Goal: Information Seeking & Learning: Learn about a topic

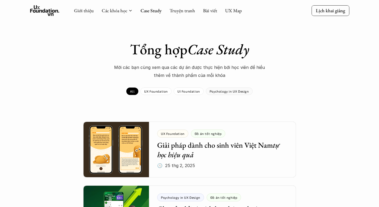
scroll to position [109, 0]
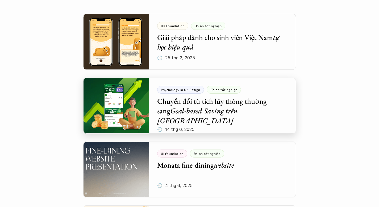
click at [237, 101] on div at bounding box center [189, 106] width 213 height 56
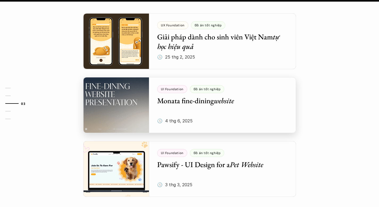
scroll to position [667, 0]
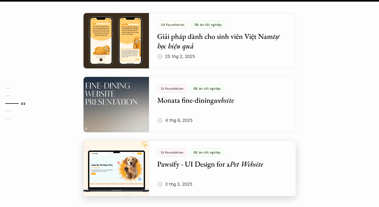
click at [242, 140] on div at bounding box center [189, 168] width 213 height 56
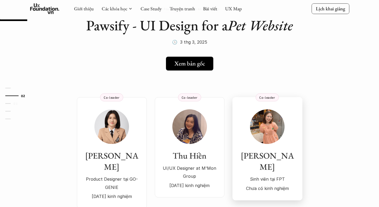
scroll to position [44, 0]
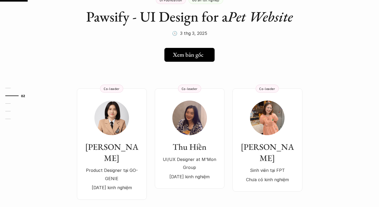
click at [209, 53] on link "Xem bản gốc" at bounding box center [189, 55] width 50 height 14
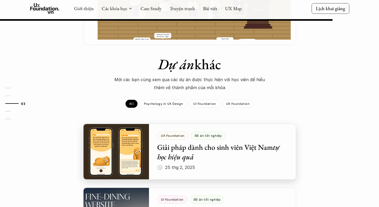
scroll to position [553, 0]
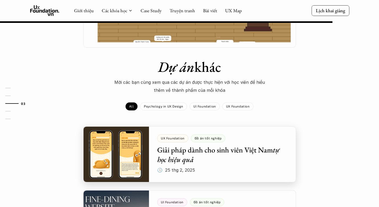
click at [187, 126] on div at bounding box center [189, 154] width 213 height 56
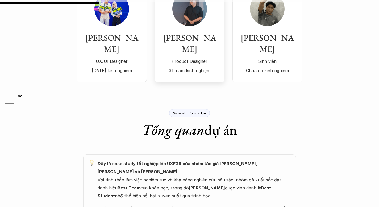
scroll to position [50, 0]
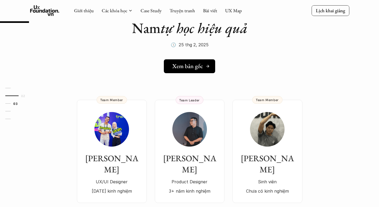
click at [195, 68] on h5 "Xem bản gốc" at bounding box center [187, 66] width 31 height 7
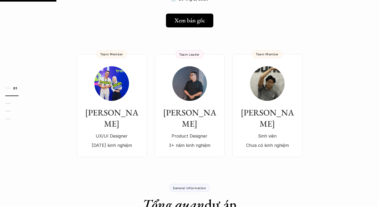
scroll to position [97, 0]
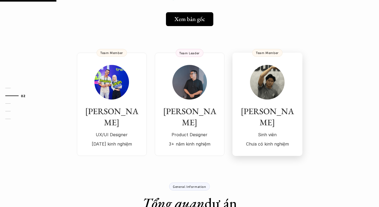
click at [278, 103] on div "[PERSON_NAME] viên Chưa có kinh nghiệm" at bounding box center [266, 106] width 59 height 83
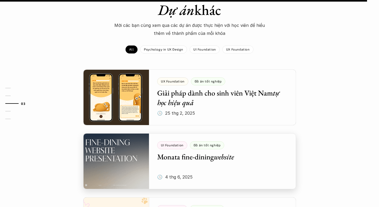
scroll to position [610, 0]
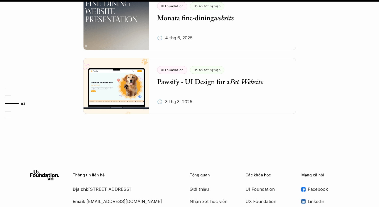
scroll to position [109, 0]
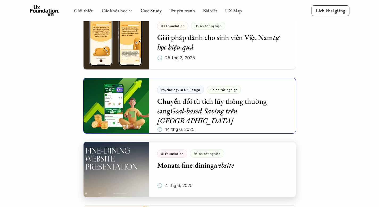
click at [128, 115] on div at bounding box center [189, 106] width 213 height 56
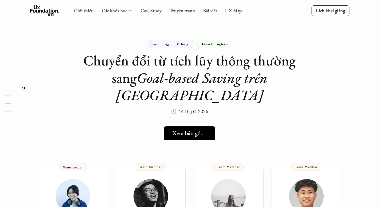
click at [182, 130] on h5 "Xem bản gốc" at bounding box center [187, 133] width 31 height 7
click at [189, 130] on h5 "Xem bản gốc" at bounding box center [187, 133] width 31 height 7
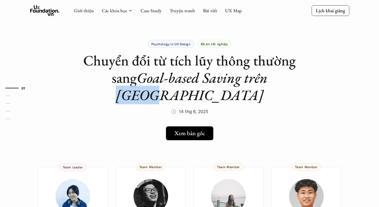
drag, startPoint x: 258, startPoint y: 80, endPoint x: 291, endPoint y: 80, distance: 32.9
click at [291, 80] on h1 "Chuyển đổi từ tích lũy thông thường sang Goal-based Saving trên Tikop" at bounding box center [189, 78] width 213 height 52
click at [290, 80] on h1 "Chuyển đổi từ tích lũy thông thường sang Goal-based Saving trên Tikop" at bounding box center [189, 78] width 213 height 52
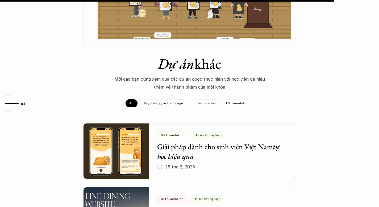
scroll to position [556, 0]
